Goal: Task Accomplishment & Management: Complete application form

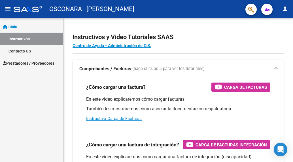
click at [36, 62] on span "Prestadores / Proveedores" at bounding box center [29, 63] width 52 height 6
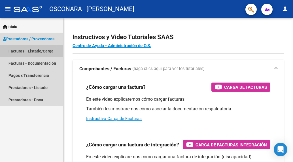
click at [31, 54] on link "Facturas - Listado/Carga" at bounding box center [31, 51] width 63 height 12
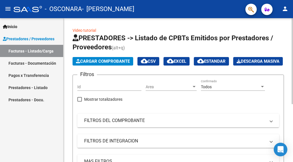
click at [106, 62] on span "Cargar Comprobante" at bounding box center [103, 61] width 54 height 5
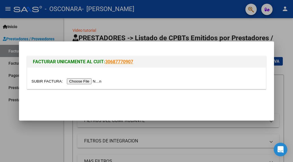
click at [92, 79] on input "file" at bounding box center [67, 81] width 72 height 6
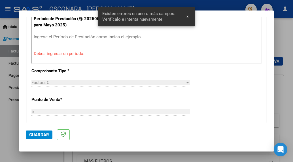
scroll to position [184, 0]
click at [72, 36] on input "Ingrese el Período de Prestación como indica el ejemplo" at bounding box center [112, 36] width 156 height 5
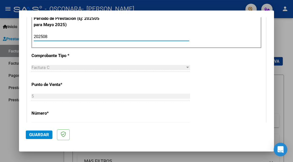
type input "202508"
click at [36, 137] on span "Guardar" at bounding box center [39, 134] width 20 height 5
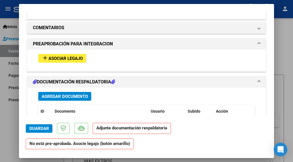
scroll to position [483, 0]
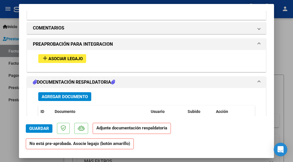
click at [67, 59] on span "Asociar Legajo" at bounding box center [66, 58] width 34 height 5
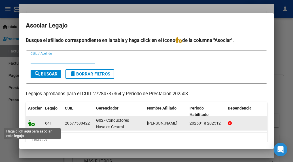
click at [34, 124] on icon at bounding box center [31, 123] width 7 height 6
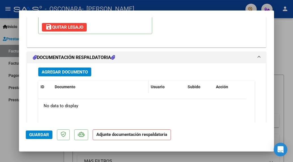
scroll to position [602, 0]
click at [73, 81] on datatable-header-cell "Documento" at bounding box center [100, 87] width 96 height 12
click at [72, 69] on span "Agregar Documento" at bounding box center [65, 71] width 46 height 5
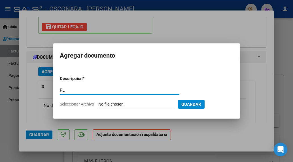
type input "P"
type input "planilla"
click at [108, 103] on input "Seleccionar Archivo" at bounding box center [135, 104] width 75 height 5
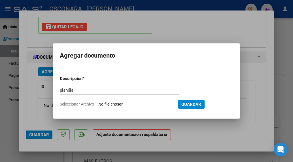
type input "C:\fakepath\TOLAY 202508.pdf"
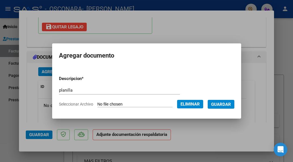
click at [226, 102] on span "Guardar" at bounding box center [221, 104] width 20 height 5
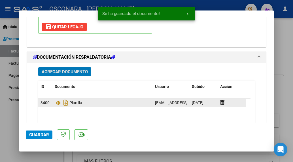
scroll to position [621, 0]
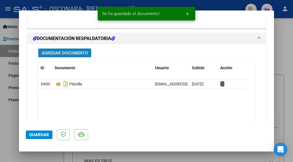
click at [76, 52] on span "Agregar Documento" at bounding box center [65, 52] width 46 height 5
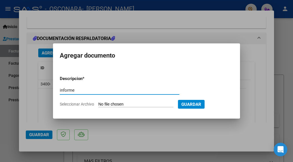
type input "informe"
click at [82, 106] on span "Seleccionar Archivo" at bounding box center [77, 104] width 34 height 5
click at [98, 106] on input "Seleccionar Archivo" at bounding box center [135, 104] width 75 height 5
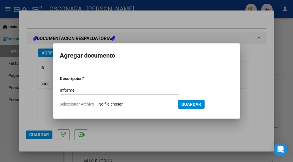
type input "C:\fakepath\TOLAY INFORME [DATE].pdf"
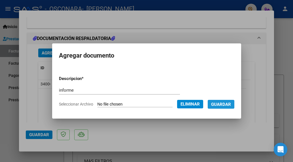
click at [230, 102] on span "Guardar" at bounding box center [221, 104] width 20 height 5
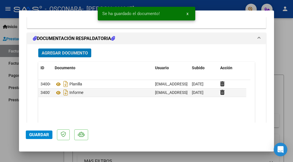
click at [41, 132] on button "Guardar" at bounding box center [39, 134] width 27 height 9
click at [57, 7] on div at bounding box center [146, 81] width 293 height 162
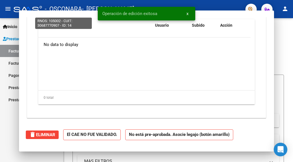
scroll to position [0, 0]
